Goal: Task Accomplishment & Management: Use online tool/utility

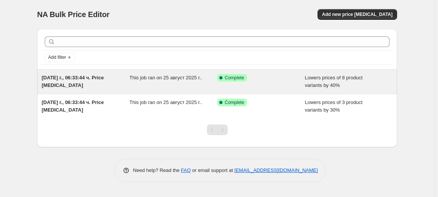
click at [169, 80] on span "This job ran on 25 август 2025 г.." at bounding box center [166, 78] width 73 height 6
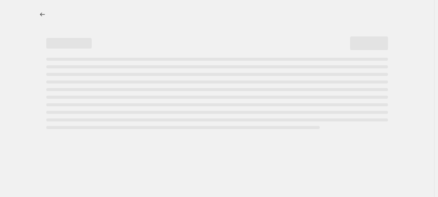
select select "percentage"
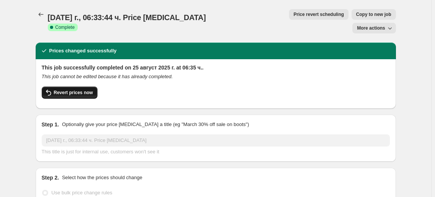
click at [79, 89] on span "Revert prices now" at bounding box center [73, 92] width 39 height 6
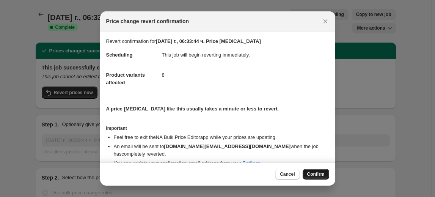
click at [305, 175] on button "Confirm" at bounding box center [315, 174] width 27 height 11
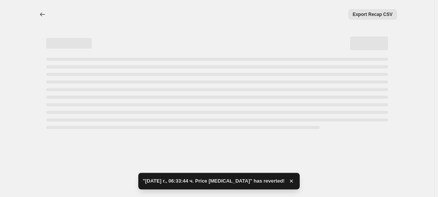
select select "percentage"
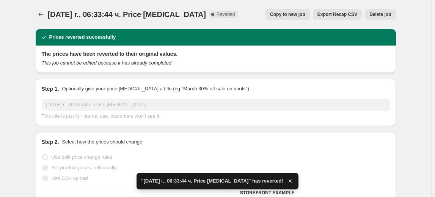
click at [381, 13] on span "Delete job" at bounding box center [380, 14] width 22 height 6
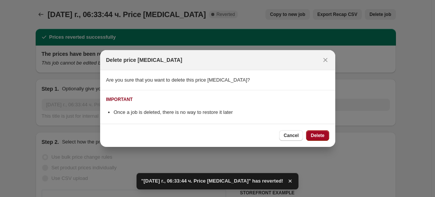
click at [320, 137] on span "Delete" at bounding box center [317, 135] width 14 height 6
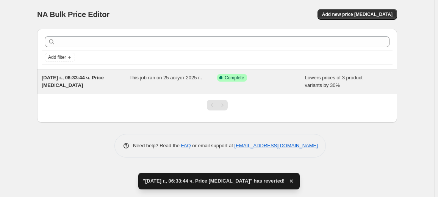
click at [157, 81] on div "This job ran on 25 август 2025 г.." at bounding box center [174, 81] width 88 height 15
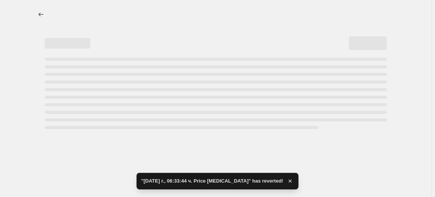
select select "percentage"
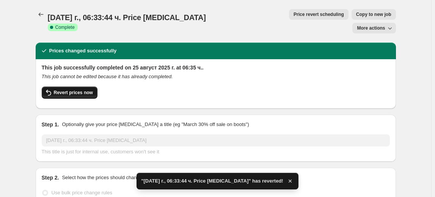
click at [64, 89] on span "Revert prices now" at bounding box center [73, 92] width 39 height 6
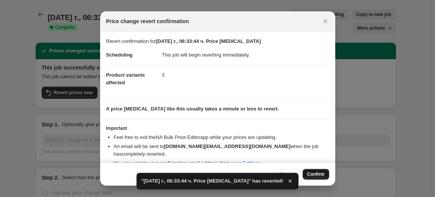
click at [315, 172] on span "Confirm" at bounding box center [315, 174] width 17 height 6
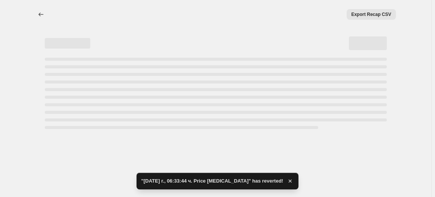
select select "percentage"
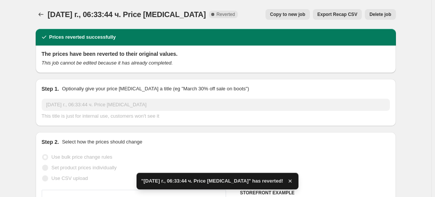
click at [380, 13] on span "Delete job" at bounding box center [380, 14] width 22 height 6
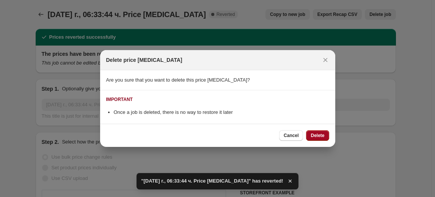
click at [321, 133] on span "Delete" at bounding box center [317, 135] width 14 height 6
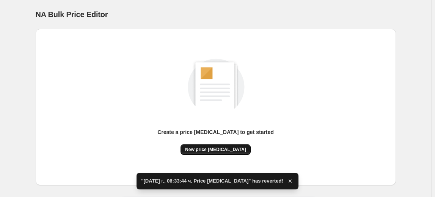
click at [206, 150] on span "New price [MEDICAL_DATA]" at bounding box center [215, 149] width 61 height 6
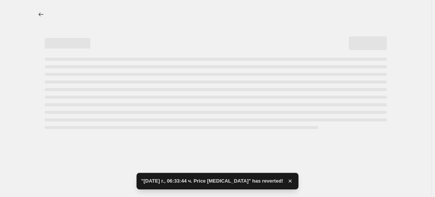
select select "percentage"
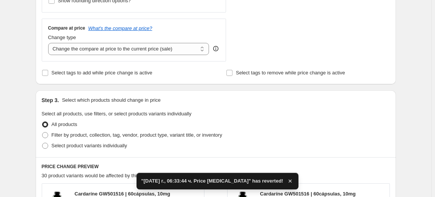
scroll to position [275, 0]
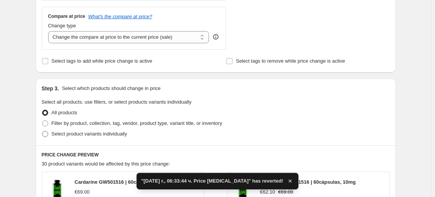
click at [90, 131] on span "Select product variants individually" at bounding box center [89, 134] width 75 height 6
click at [42, 131] on input "Select product variants individually" at bounding box center [42, 131] width 0 height 0
radio input "true"
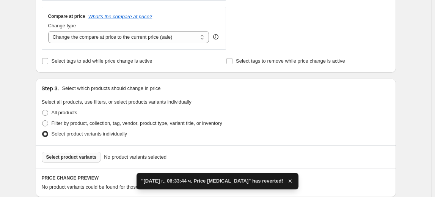
click at [72, 156] on span "Select product variants" at bounding box center [71, 157] width 50 height 6
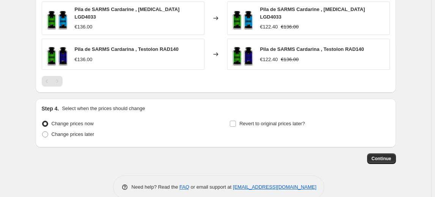
scroll to position [513, 0]
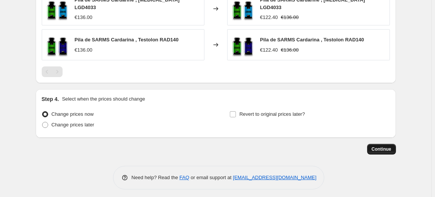
click at [387, 146] on span "Continue" at bounding box center [381, 149] width 20 height 6
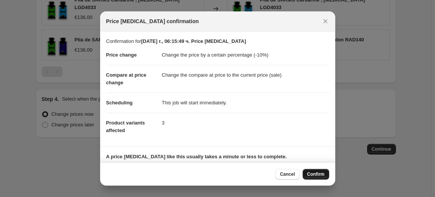
click at [318, 174] on span "Confirm" at bounding box center [315, 174] width 17 height 6
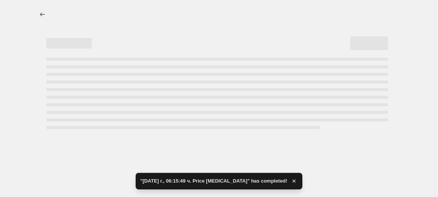
select select "percentage"
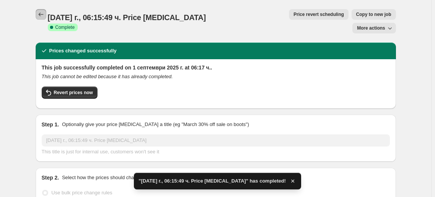
click at [42, 16] on icon "Price change jobs" at bounding box center [41, 15] width 8 height 8
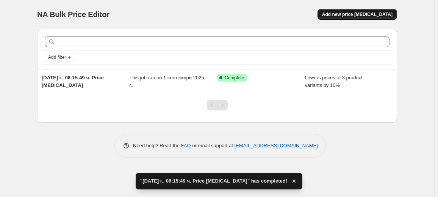
click at [374, 16] on span "Add new price [MEDICAL_DATA]" at bounding box center [357, 14] width 70 height 6
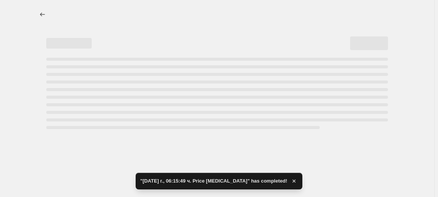
select select "percentage"
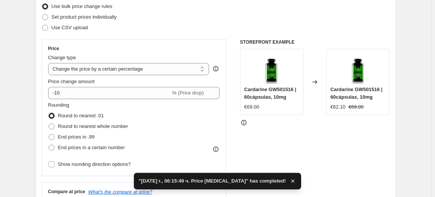
scroll to position [103, 0]
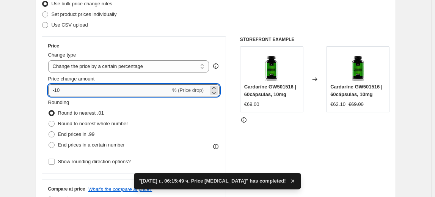
click at [57, 91] on input "-10" at bounding box center [109, 90] width 122 height 12
click at [59, 91] on input "-10" at bounding box center [109, 90] width 122 height 12
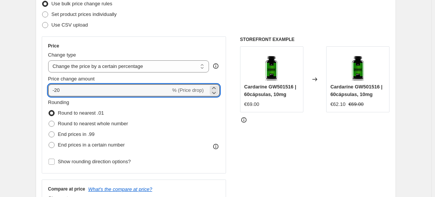
type input "-20"
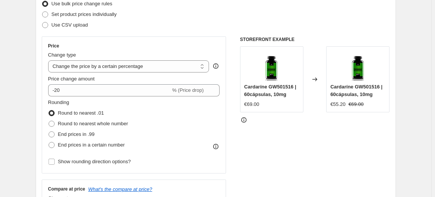
click at [81, 103] on fieldset "Rounding Round to nearest .01 Round to nearest whole number End prices in .99 E…" at bounding box center [88, 124] width 80 height 52
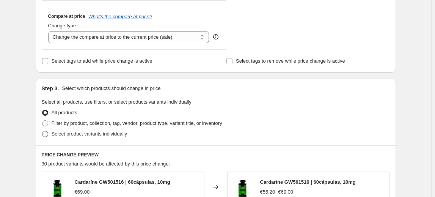
scroll to position [310, 0]
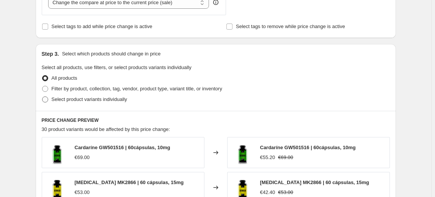
click at [114, 100] on span "Select product variants individually" at bounding box center [89, 99] width 75 height 6
click at [42, 97] on input "Select product variants individually" at bounding box center [42, 96] width 0 height 0
radio input "true"
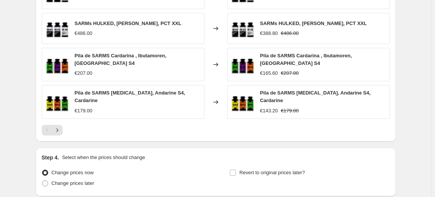
scroll to position [582, 0]
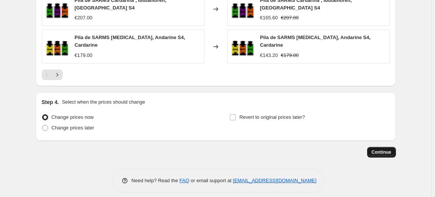
click at [383, 149] on span "Continue" at bounding box center [381, 152] width 20 height 6
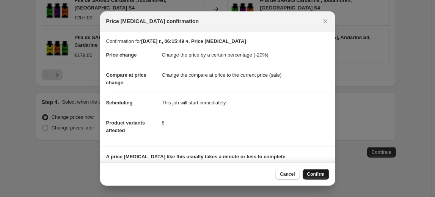
click at [310, 177] on span "Confirm" at bounding box center [315, 174] width 17 height 6
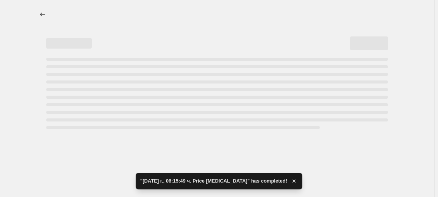
select select "percentage"
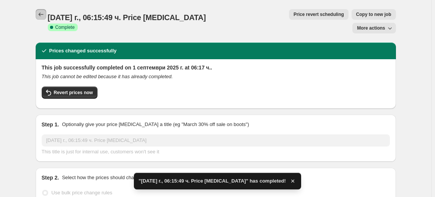
click at [41, 15] on icon "Price change jobs" at bounding box center [41, 15] width 8 height 8
